Goal: Task Accomplishment & Management: Use online tool/utility

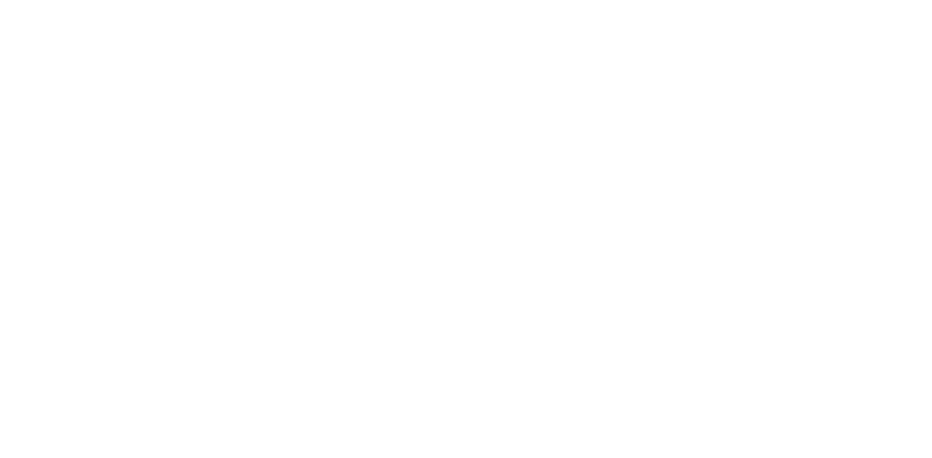
click at [180, 62] on html at bounding box center [466, 31] width 932 height 62
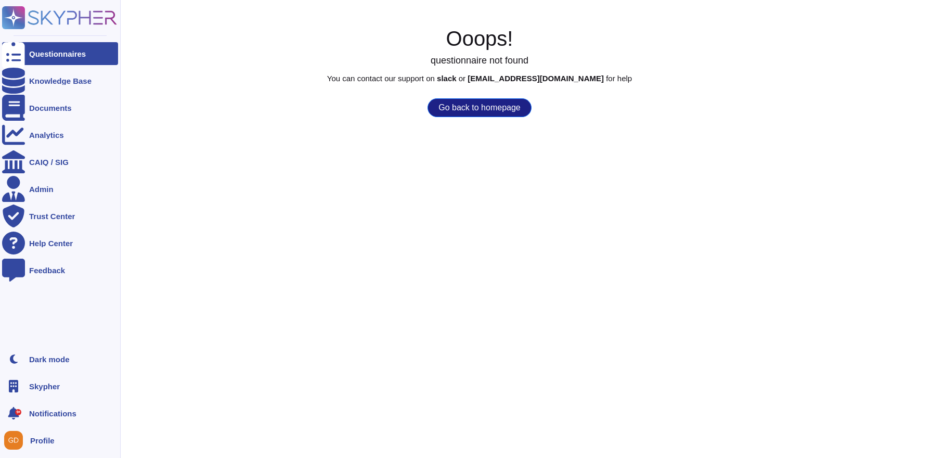
click at [61, 386] on div "Skypher" at bounding box center [60, 386] width 116 height 23
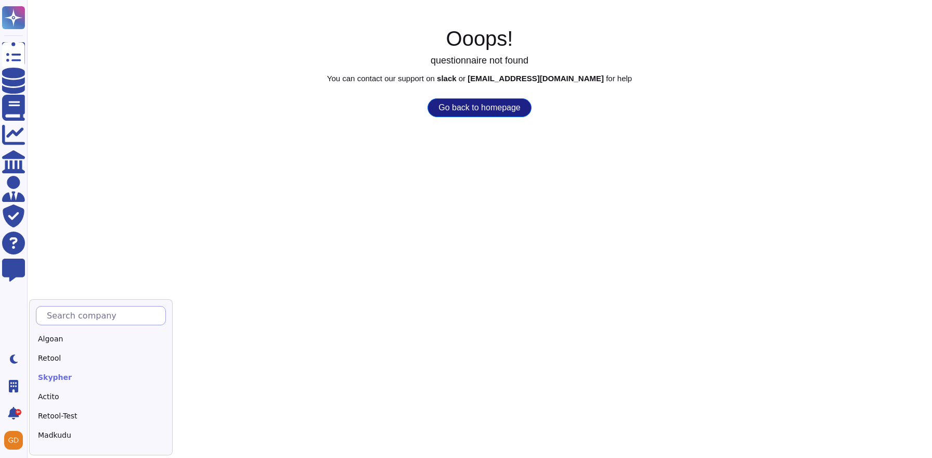
click at [92, 318] on input "text" at bounding box center [104, 315] width 124 height 18
type input "Alt"
click at [62, 356] on div "Altares" at bounding box center [101, 358] width 130 height 15
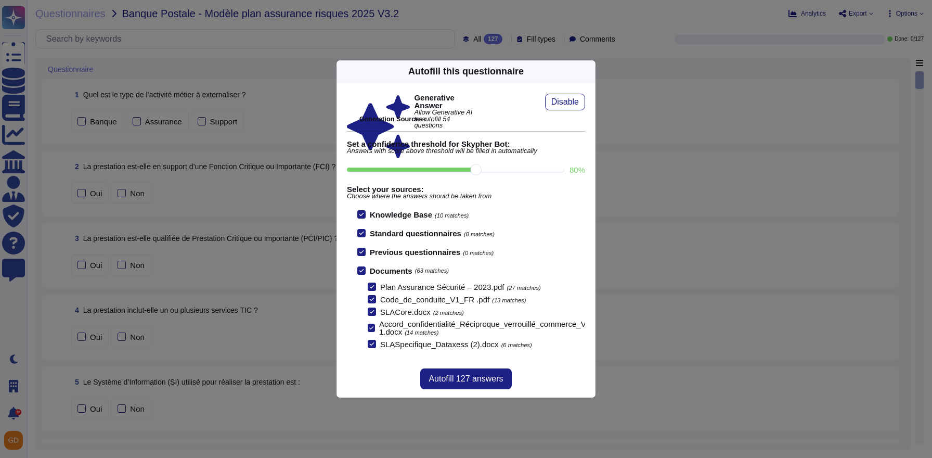
click at [127, 21] on div "Autofill this questionnaire Generative Answer Allow Generative AI to autofill 5…" at bounding box center [466, 229] width 932 height 458
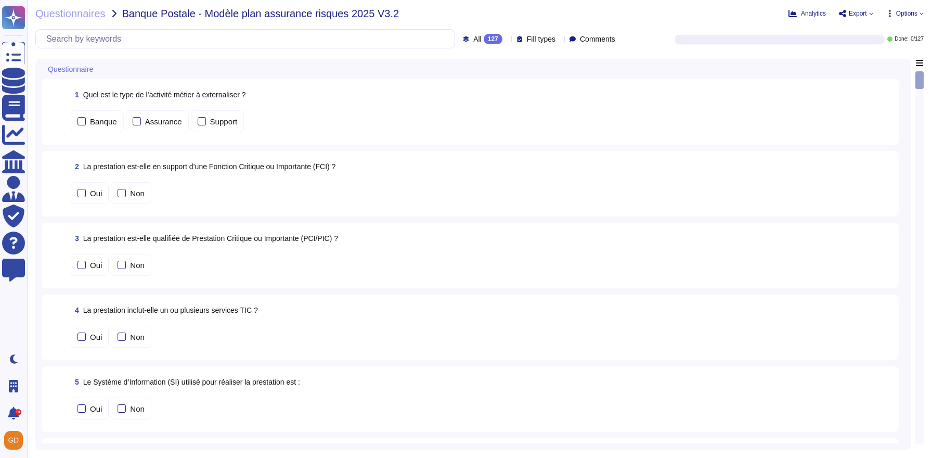
click at [861, 12] on span "Export" at bounding box center [858, 13] width 18 height 6
click at [876, 63] on p "Download" at bounding box center [894, 75] width 37 height 25
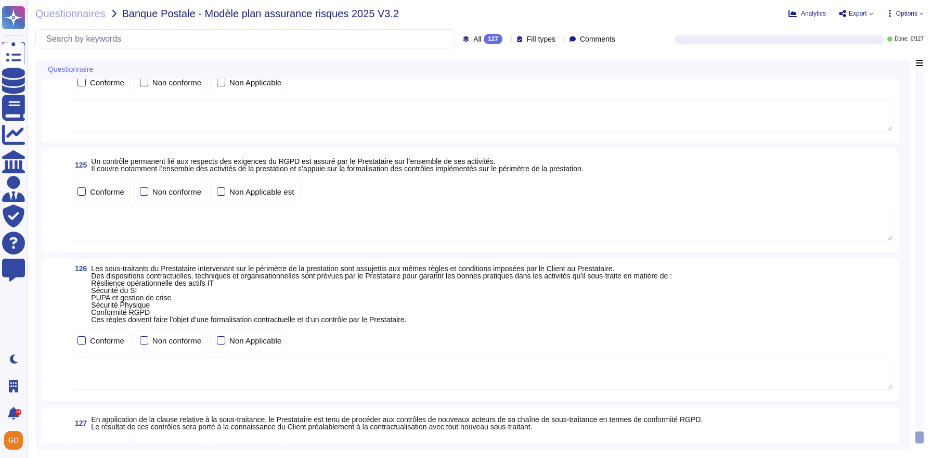
scroll to position [13521, 0]
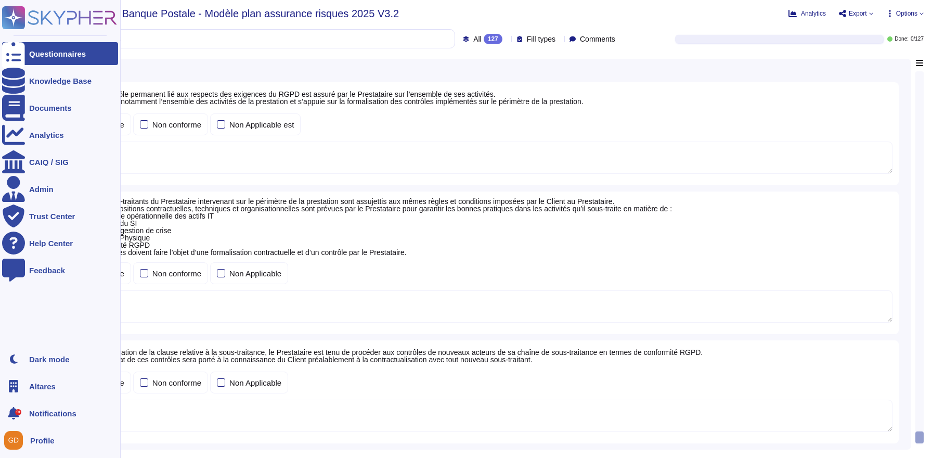
click at [35, 9] on icon at bounding box center [59, 17] width 115 height 23
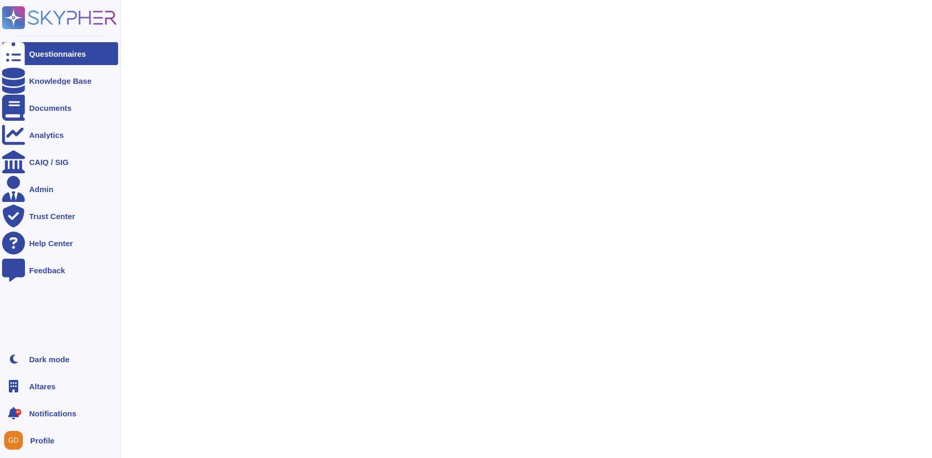
click at [32, 410] on span "Notifications" at bounding box center [52, 414] width 47 height 8
